Goal: Navigation & Orientation: Find specific page/section

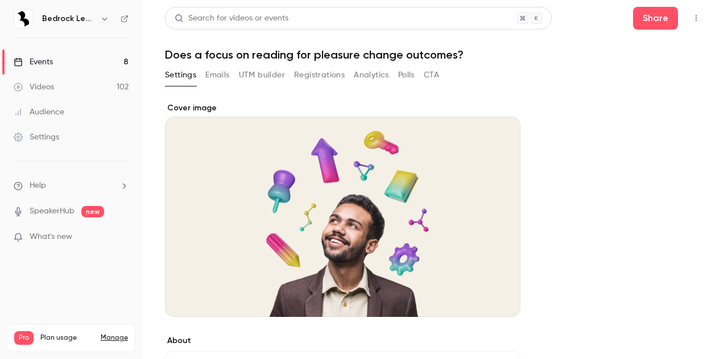
click at [64, 55] on link "Events 8" at bounding box center [71, 61] width 142 height 25
